Goal: Information Seeking & Learning: Stay updated

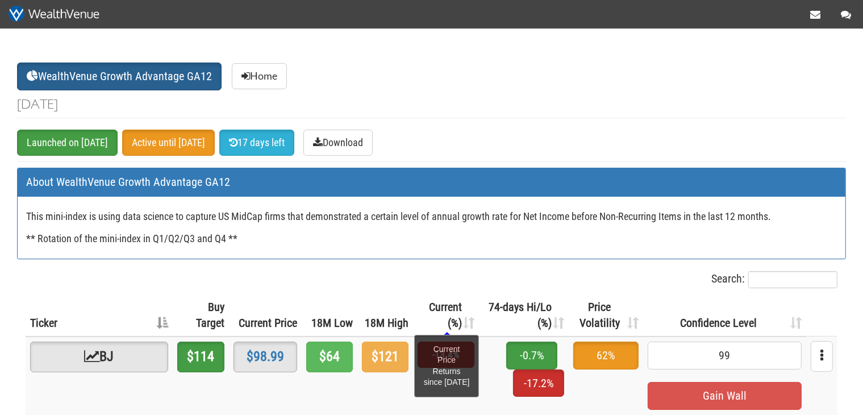
click at [429, 326] on span "Current (%)" at bounding box center [445, 315] width 33 height 30
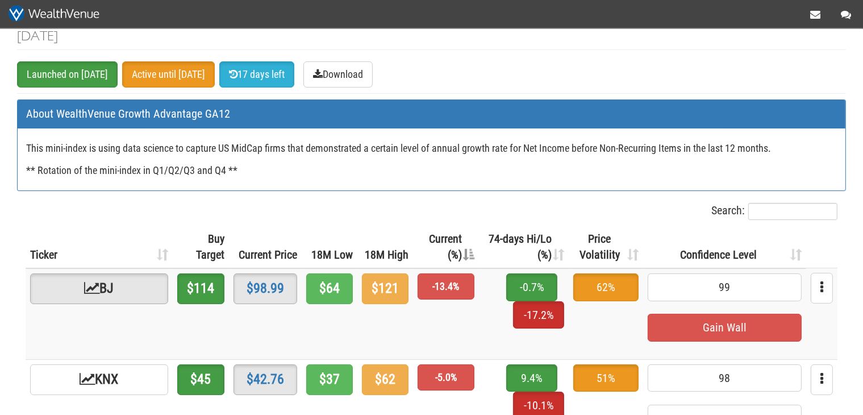
scroll to position [120, 0]
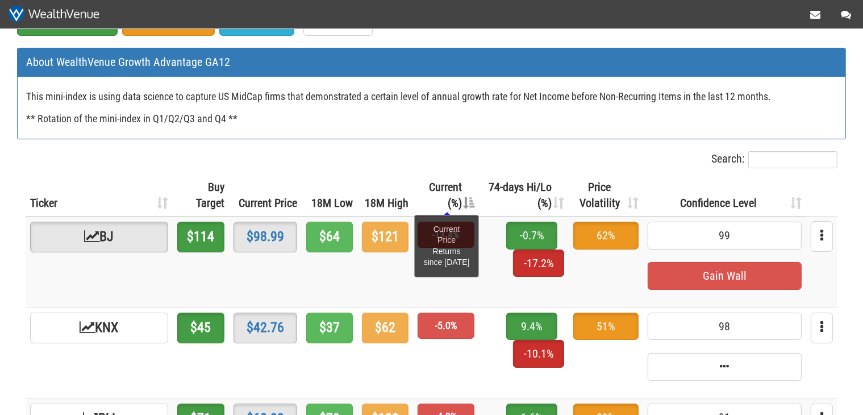
click at [429, 198] on span "Current (%)" at bounding box center [445, 195] width 33 height 30
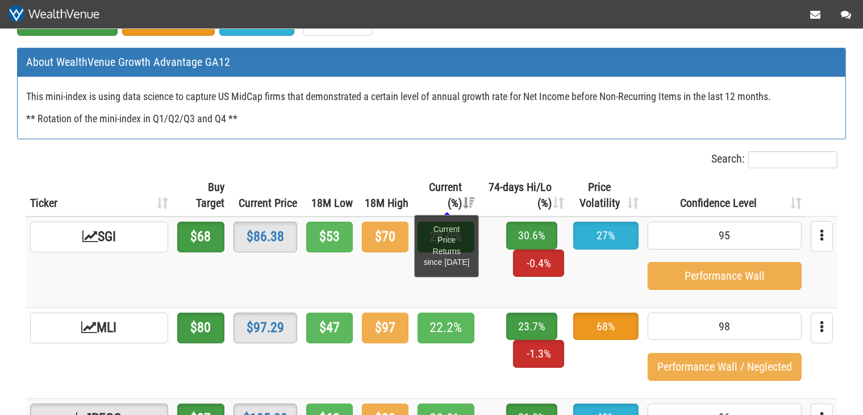
click at [429, 198] on span "Current (%)" at bounding box center [445, 195] width 33 height 30
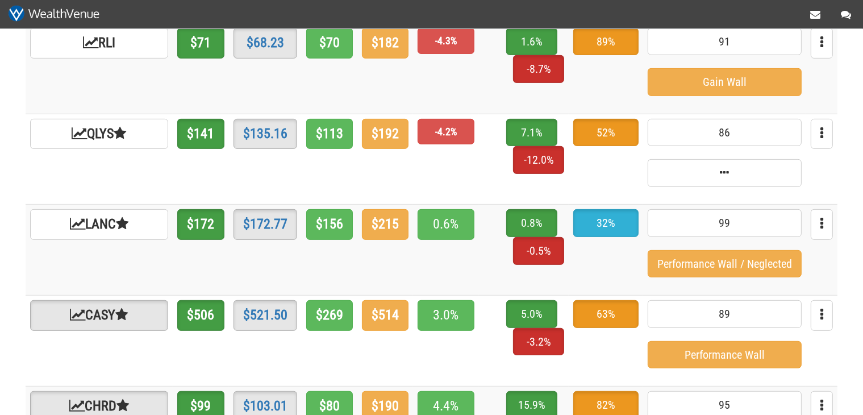
scroll to position [540, 0]
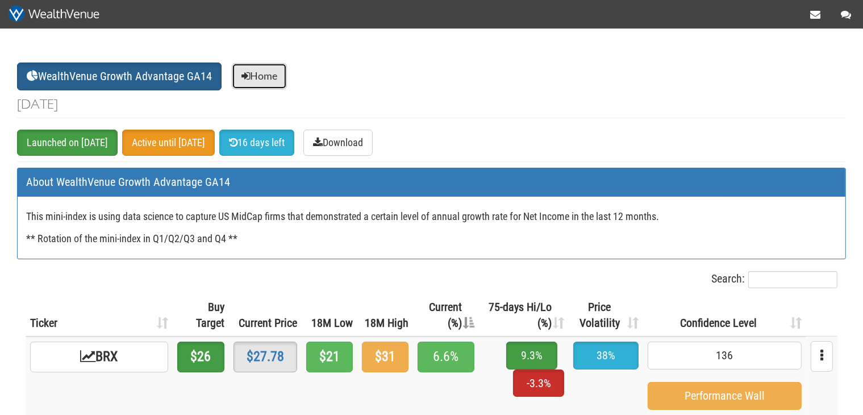
click at [278, 86] on link "Home" at bounding box center [259, 76] width 55 height 26
